Goal: Information Seeking & Learning: Learn about a topic

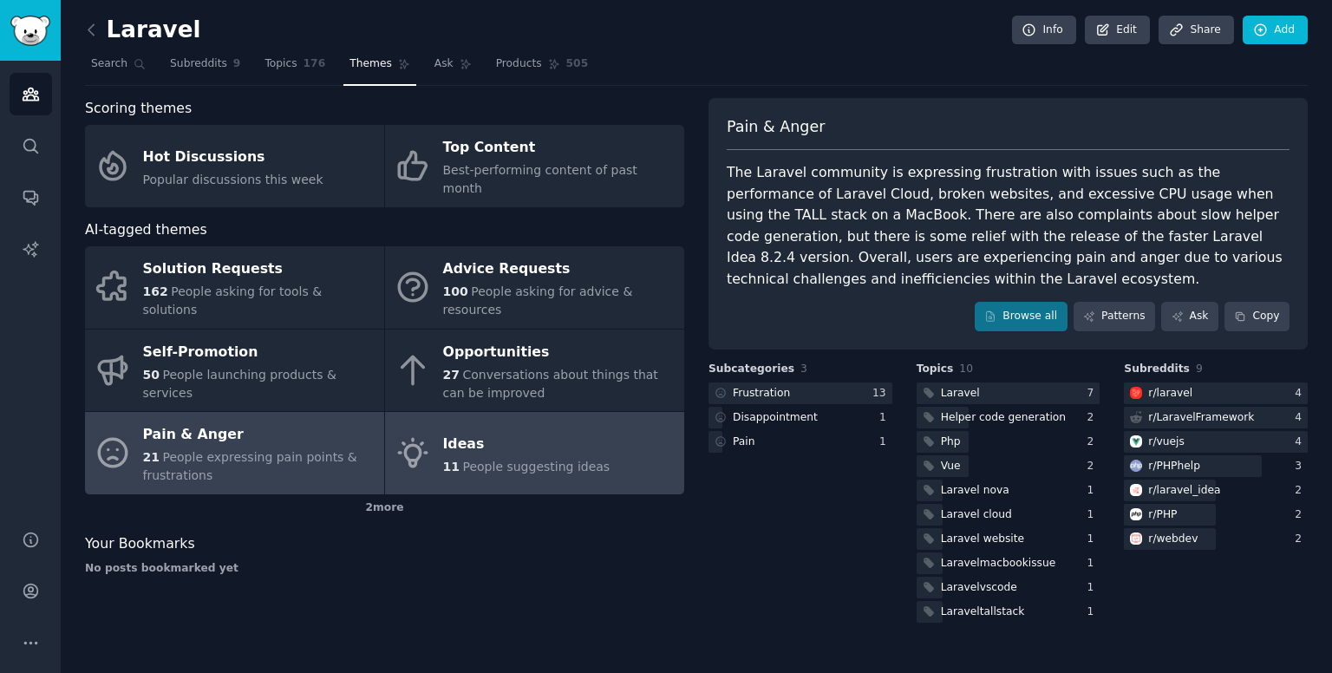
click at [454, 430] on div "Ideas" at bounding box center [526, 444] width 167 height 28
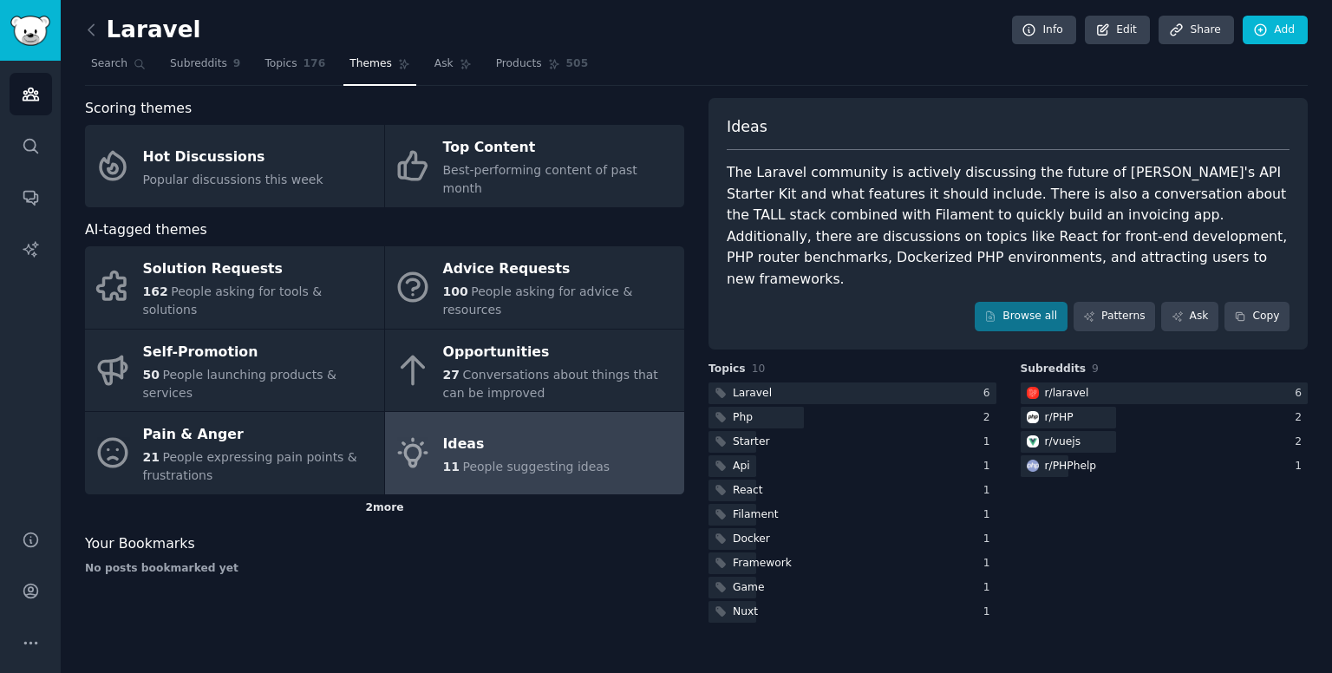
click at [396, 494] on div "2 more" at bounding box center [384, 508] width 599 height 28
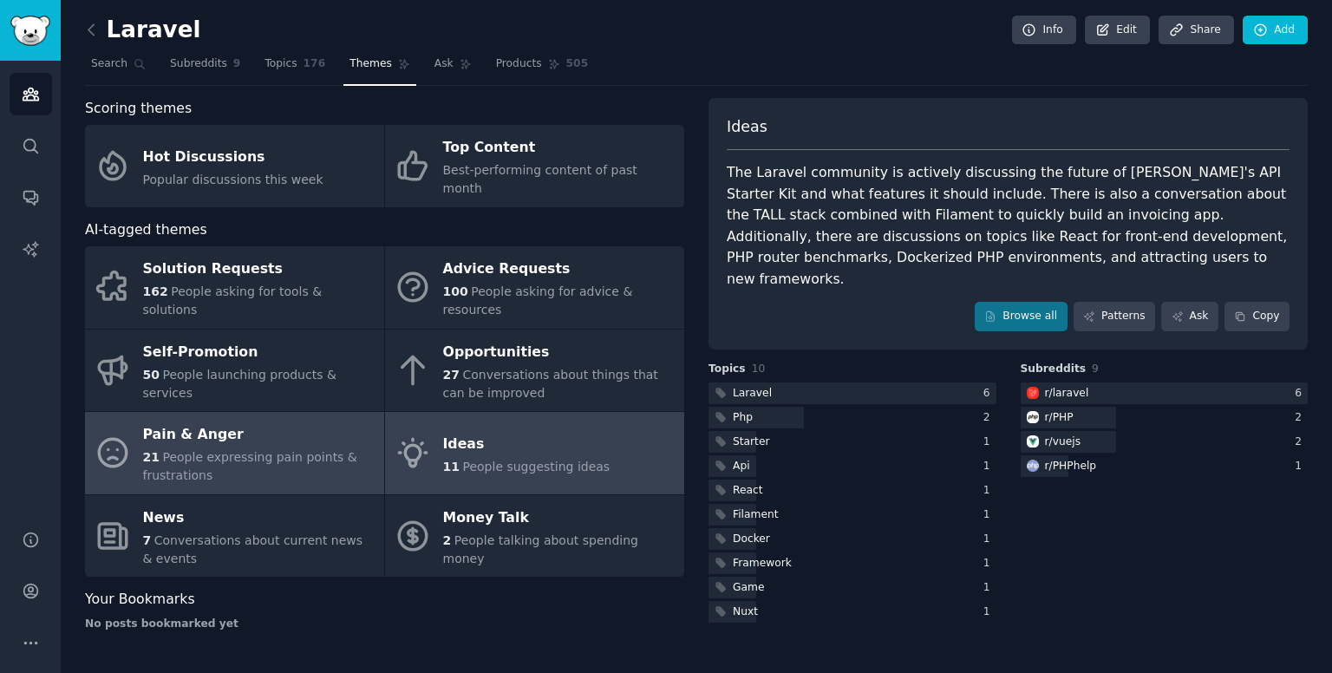
click at [222, 448] on div "21 People expressing pain points & frustrations" at bounding box center [259, 466] width 232 height 36
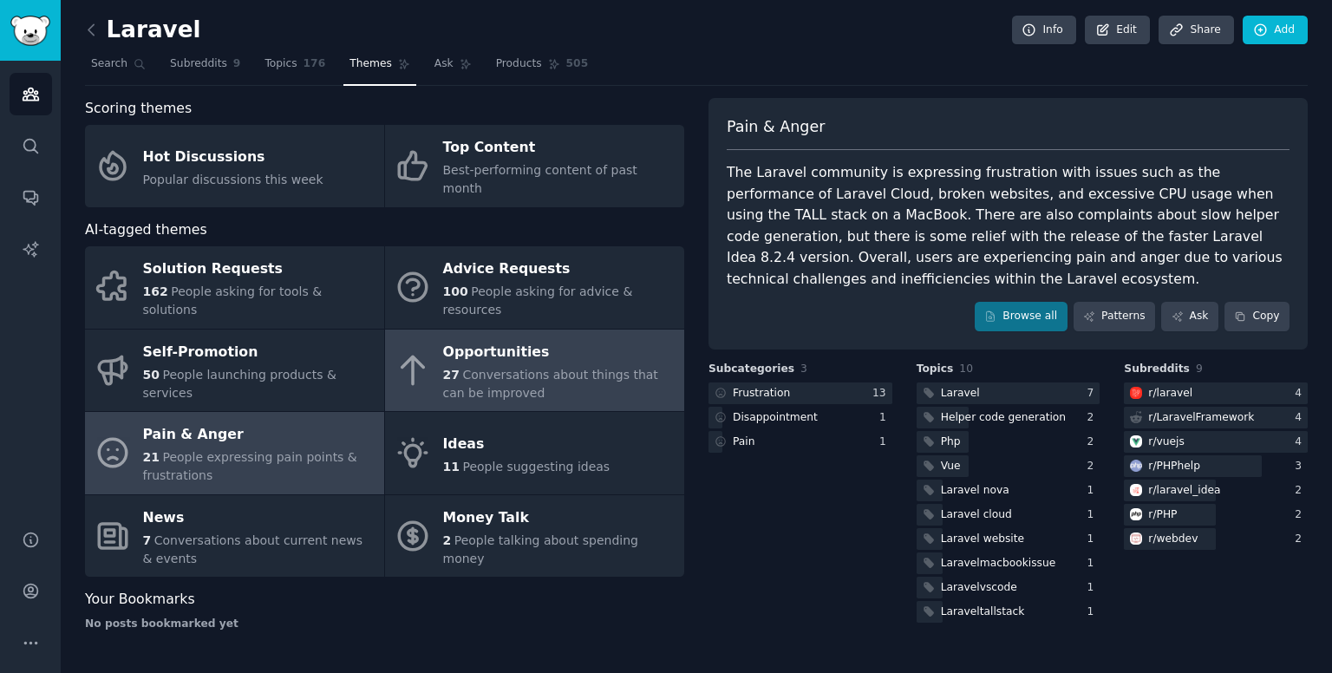
click at [548, 368] on span "Conversations about things that can be improved" at bounding box center [550, 384] width 215 height 32
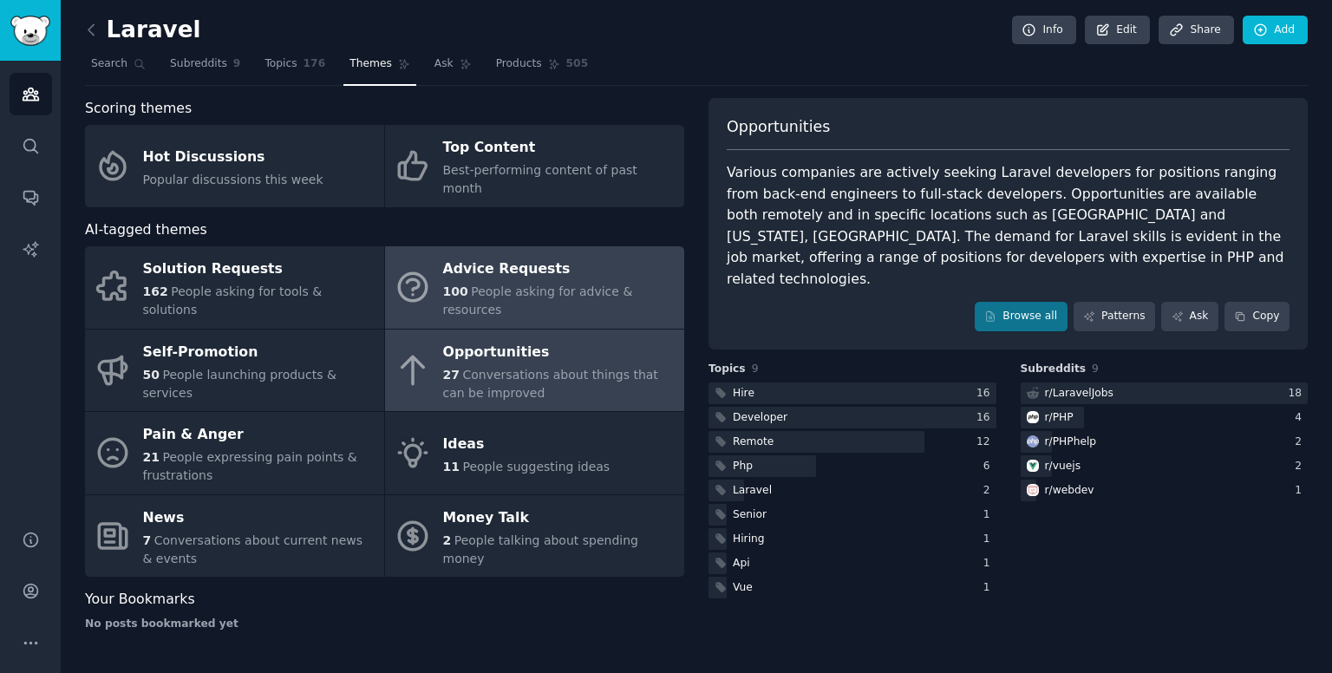
click at [509, 286] on link "Advice Requests 100 People asking for advice & resources" at bounding box center [534, 287] width 299 height 82
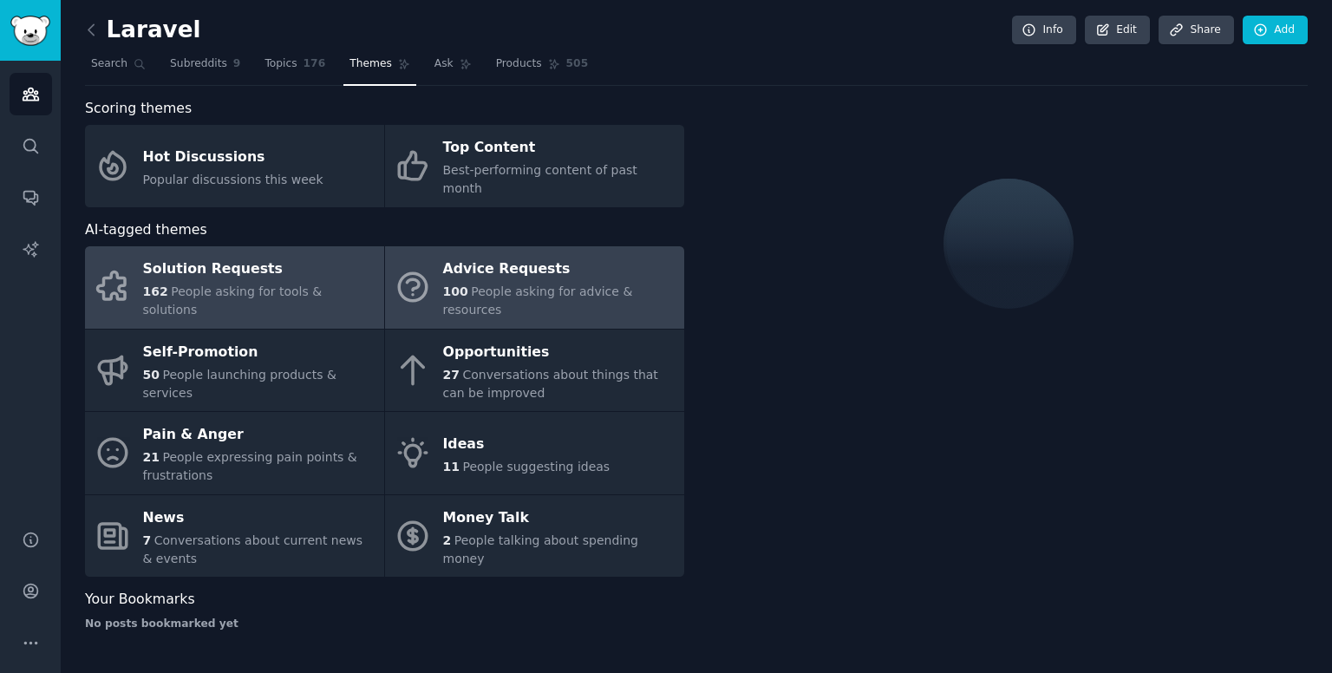
click at [330, 283] on div "162 People asking for tools & solutions" at bounding box center [259, 301] width 232 height 36
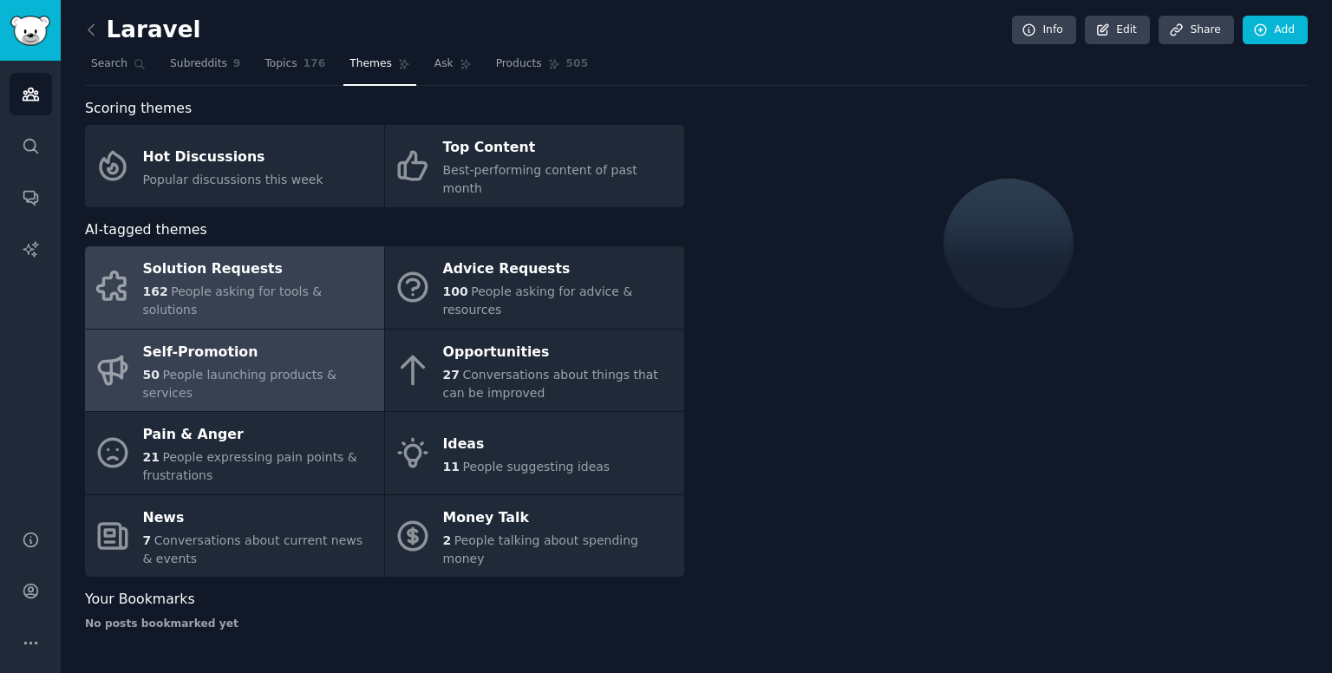
click at [292, 368] on span "People launching products & services" at bounding box center [239, 384] width 193 height 32
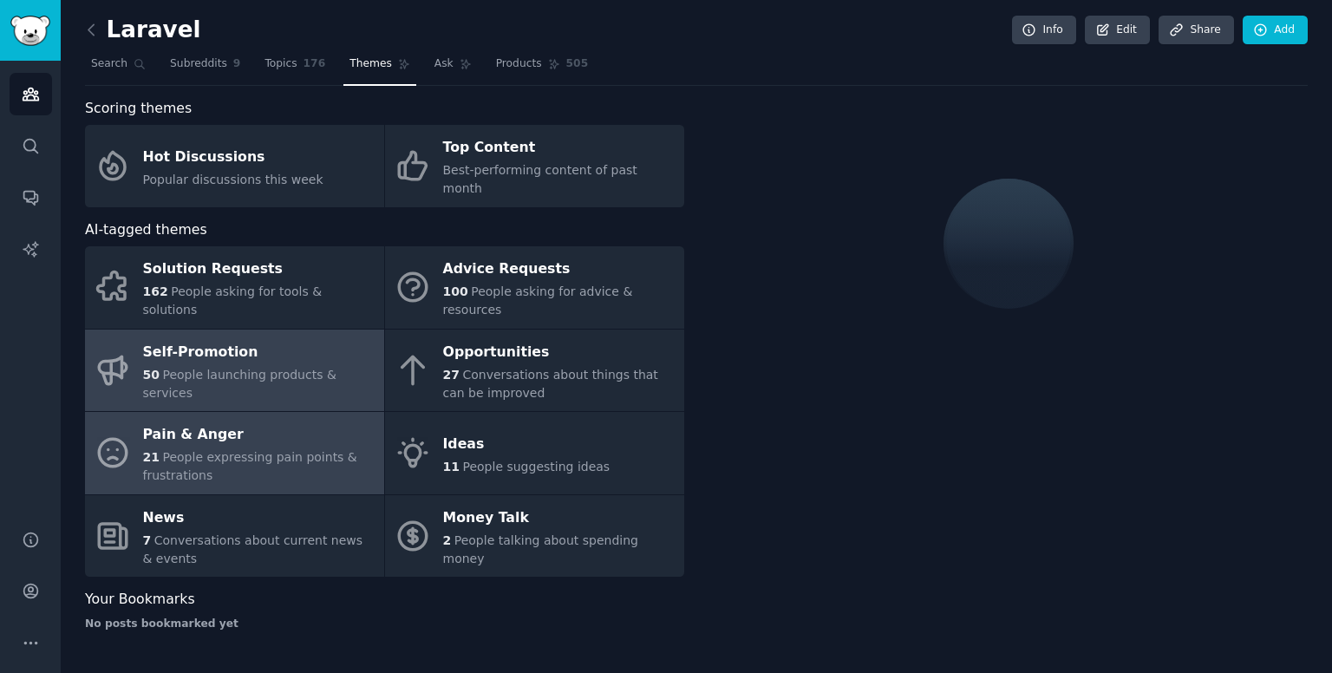
click at [274, 421] on div "Pain & Anger" at bounding box center [259, 435] width 232 height 28
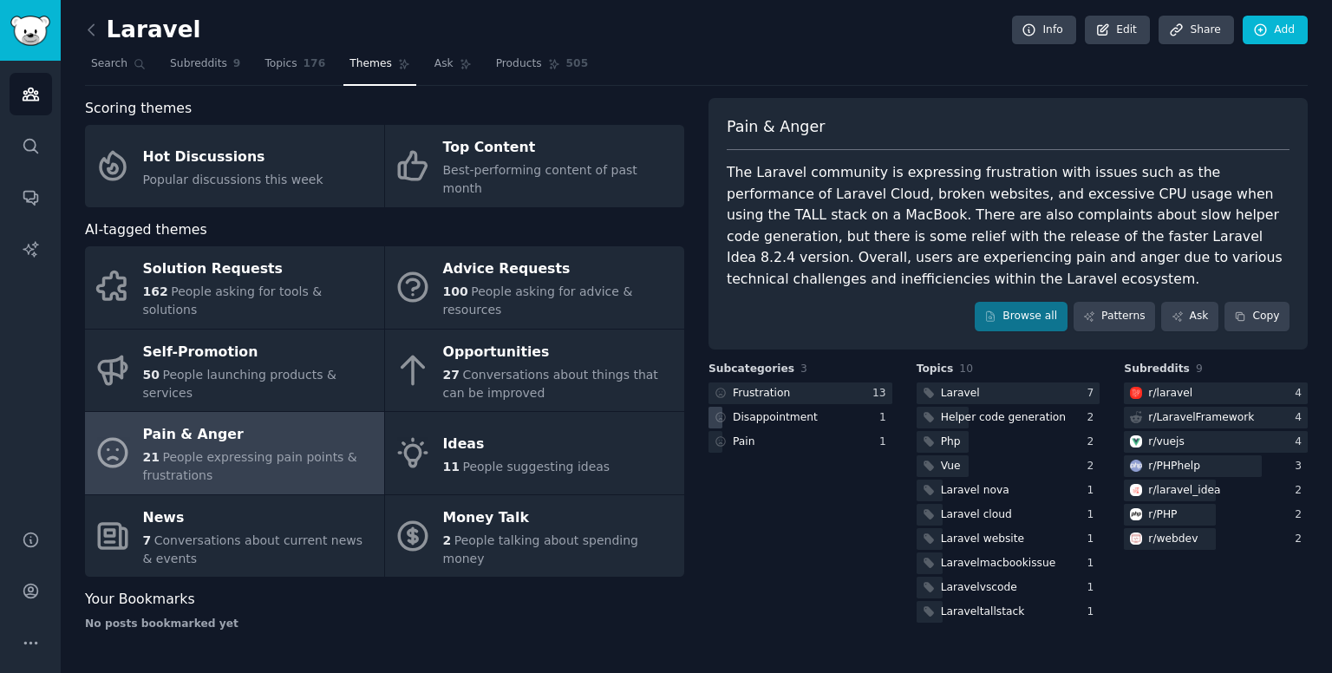
click at [828, 414] on div "Disappointment" at bounding box center [801, 418] width 184 height 22
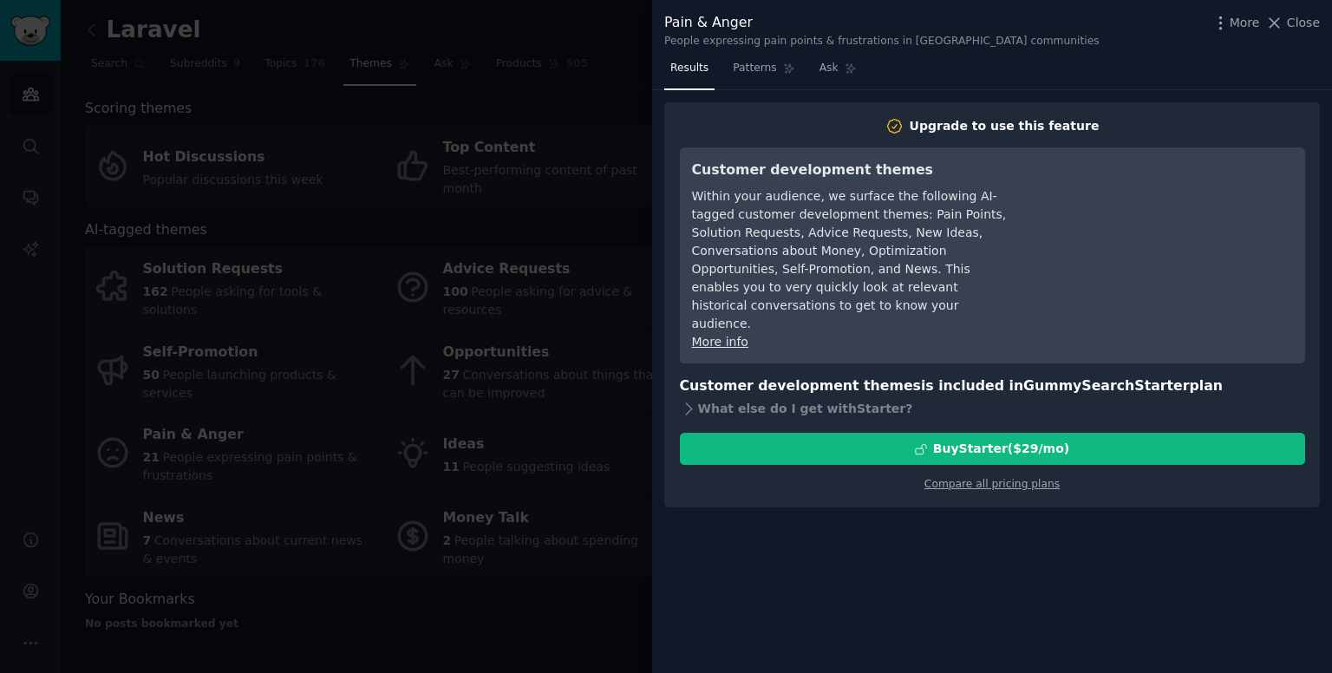
click at [1321, 25] on div "Pain & Anger People expressing pain points & frustrations in [GEOGRAPHIC_DATA] …" at bounding box center [992, 27] width 680 height 55
click at [1299, 25] on span "Close" at bounding box center [1303, 23] width 33 height 18
